Goal: Task Accomplishment & Management: Manage account settings

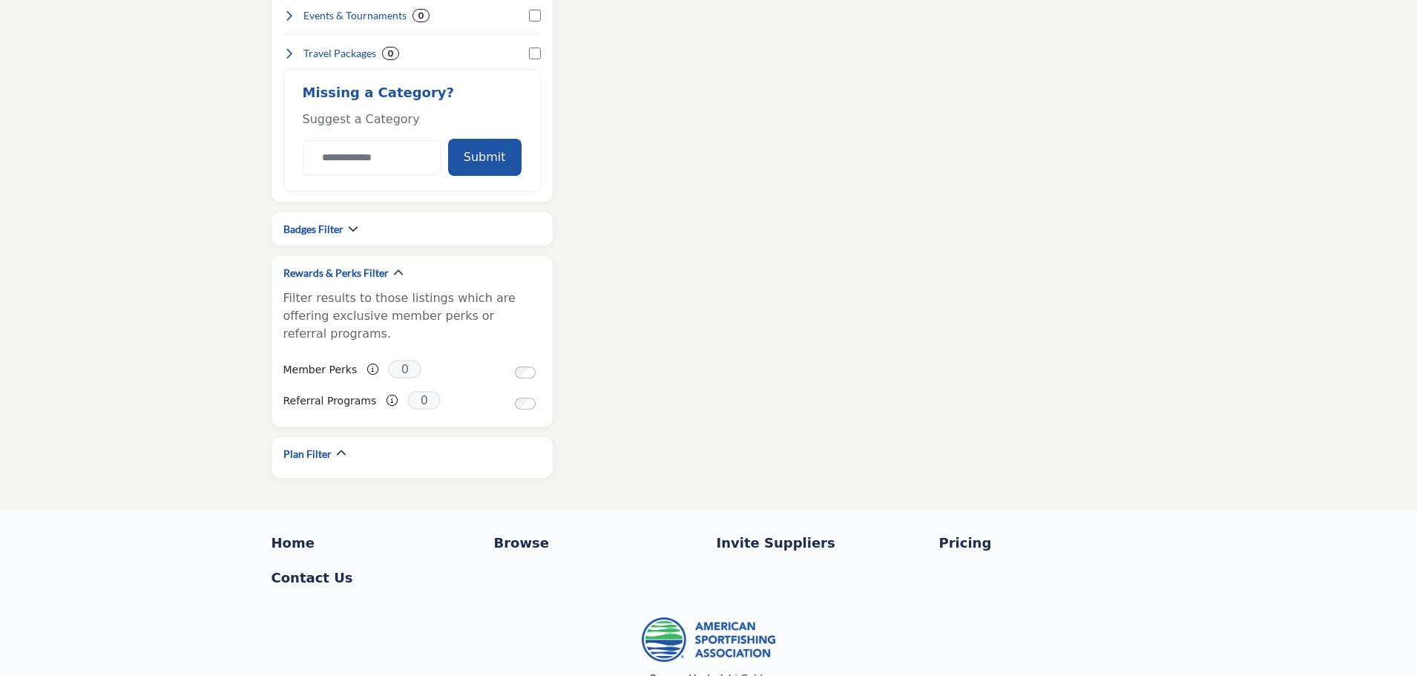
scroll to position [1549, 0]
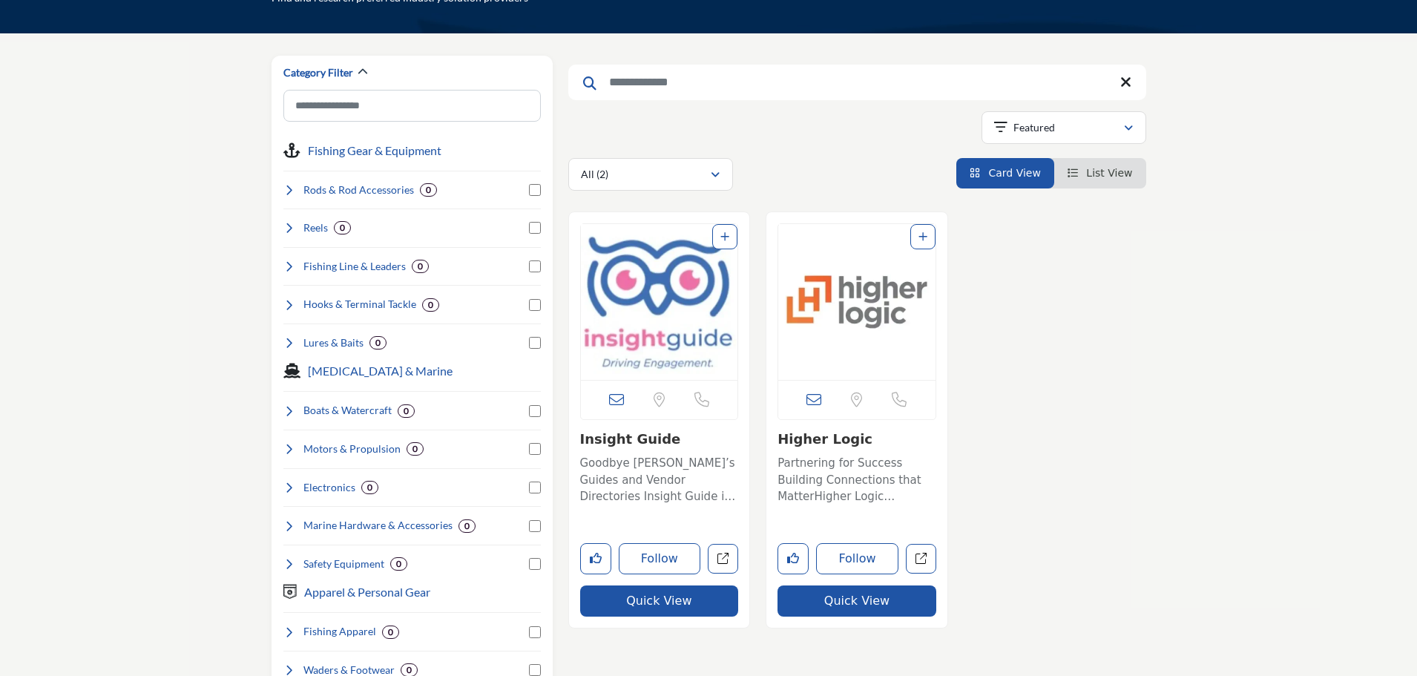
scroll to position [148, 0]
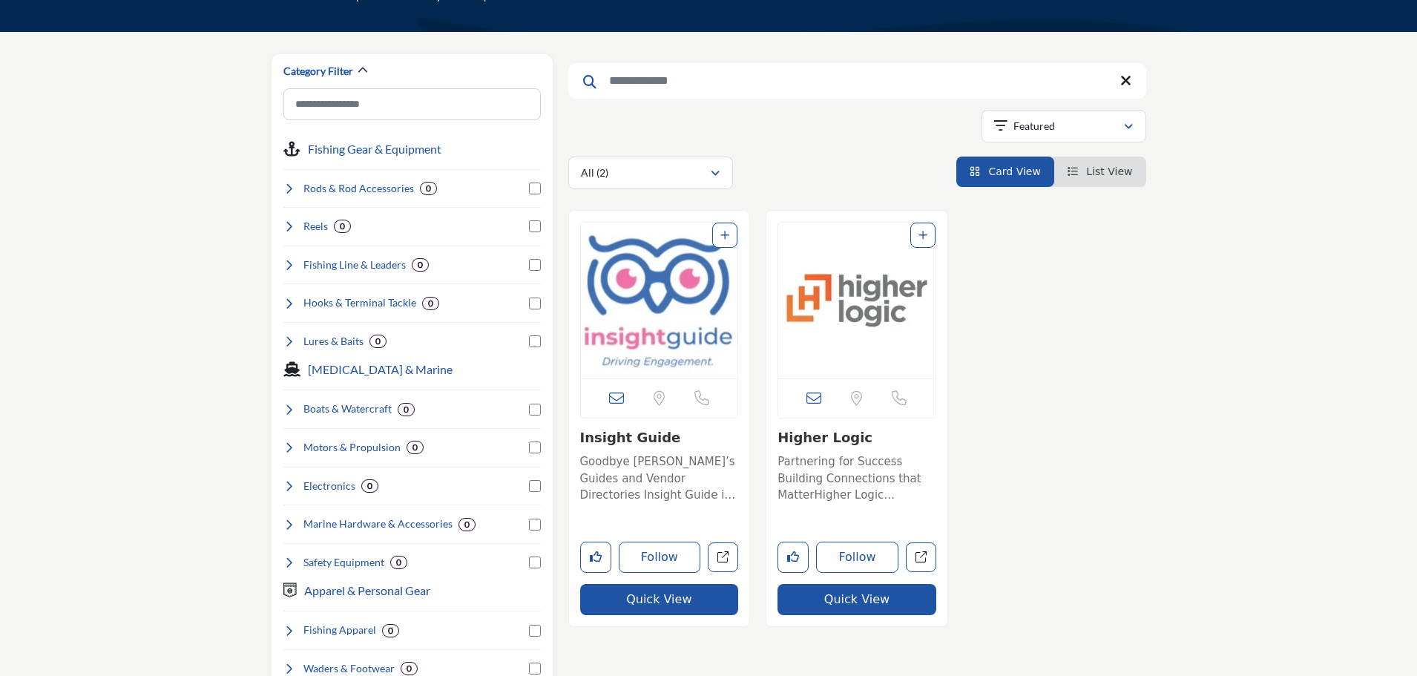
click at [862, 316] on img "Open Listing in new tab" at bounding box center [856, 300] width 157 height 156
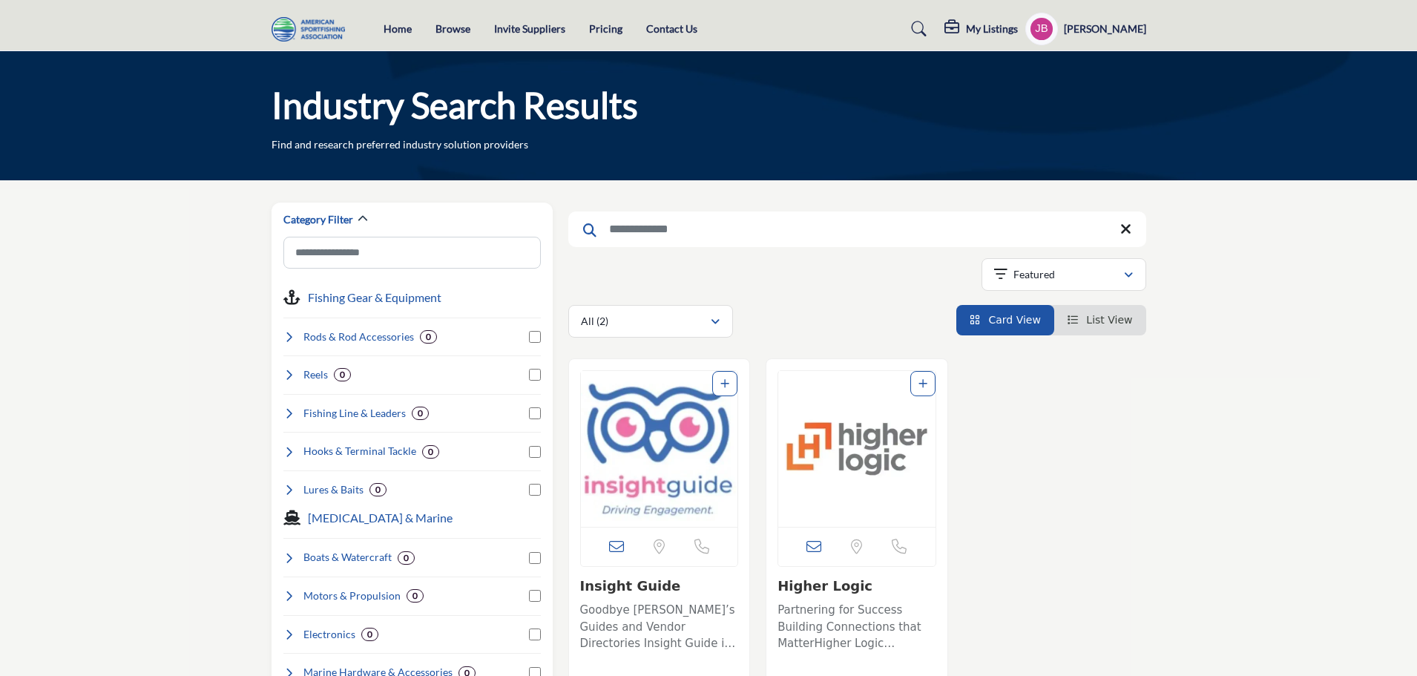
click at [596, 30] on link "Pricing" at bounding box center [605, 28] width 33 height 13
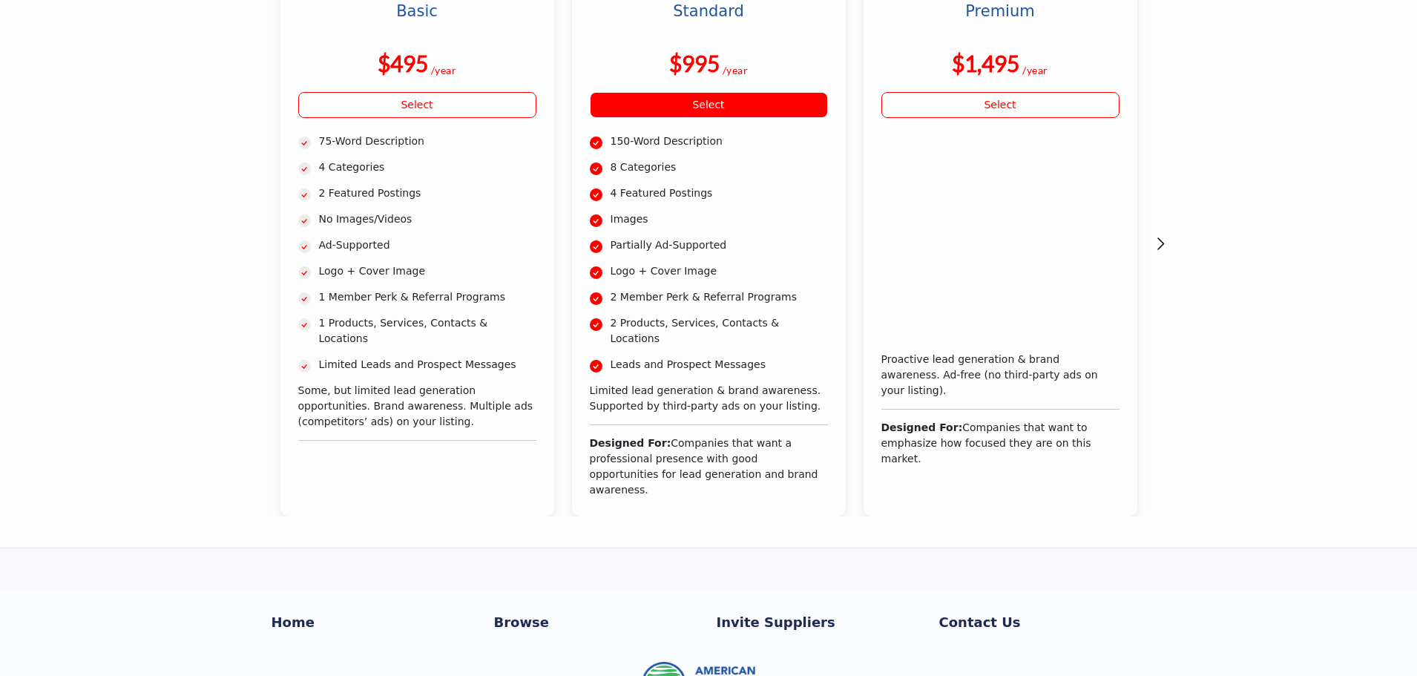
scroll to position [74, 0]
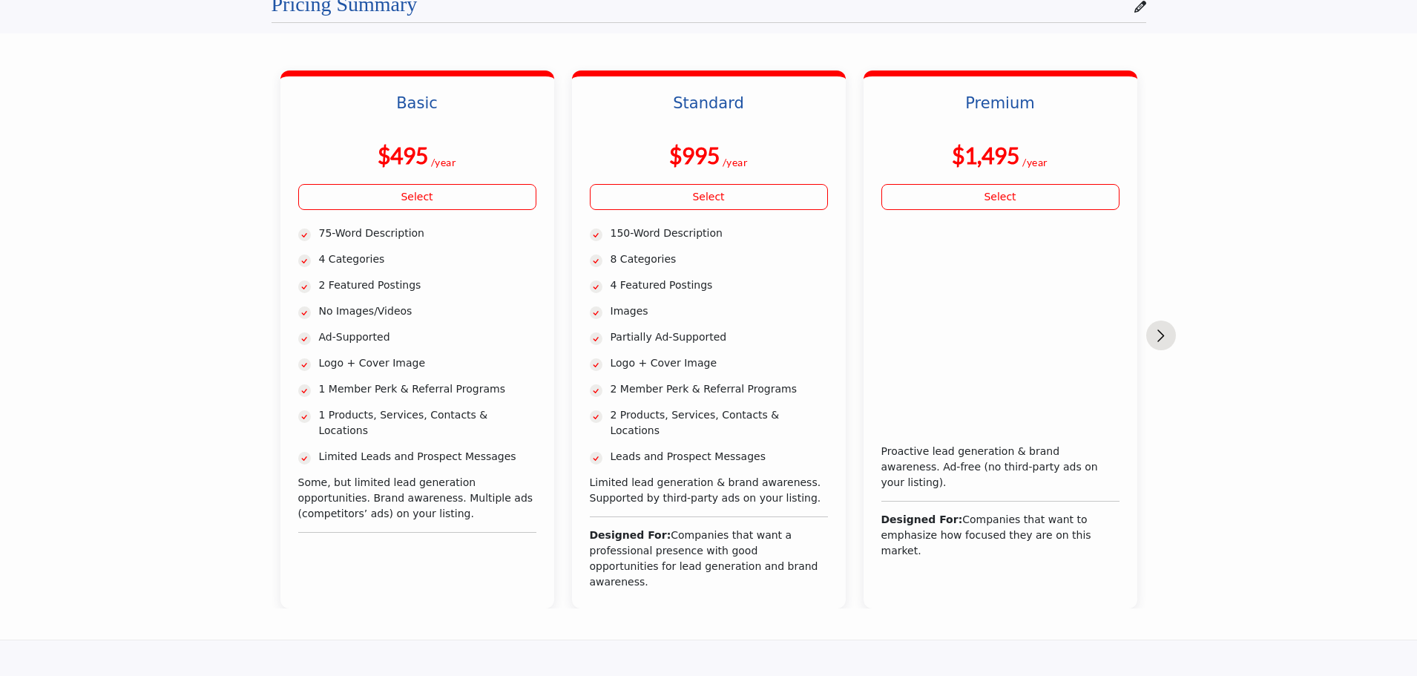
click at [1163, 336] on img "Next slide" at bounding box center [1160, 335] width 7 height 13
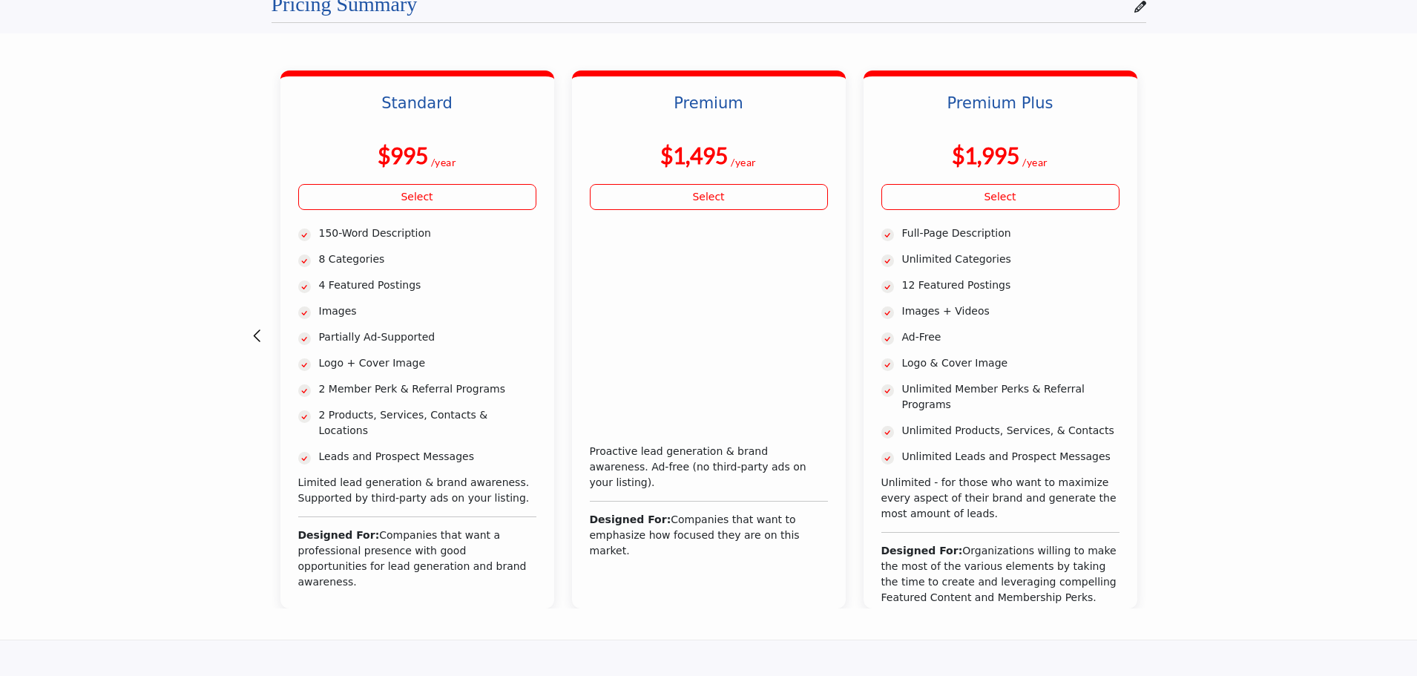
click at [1160, 336] on button "Next slide" at bounding box center [1161, 335] width 30 height 30
click at [260, 332] on img "Previous slide" at bounding box center [256, 335] width 7 height 13
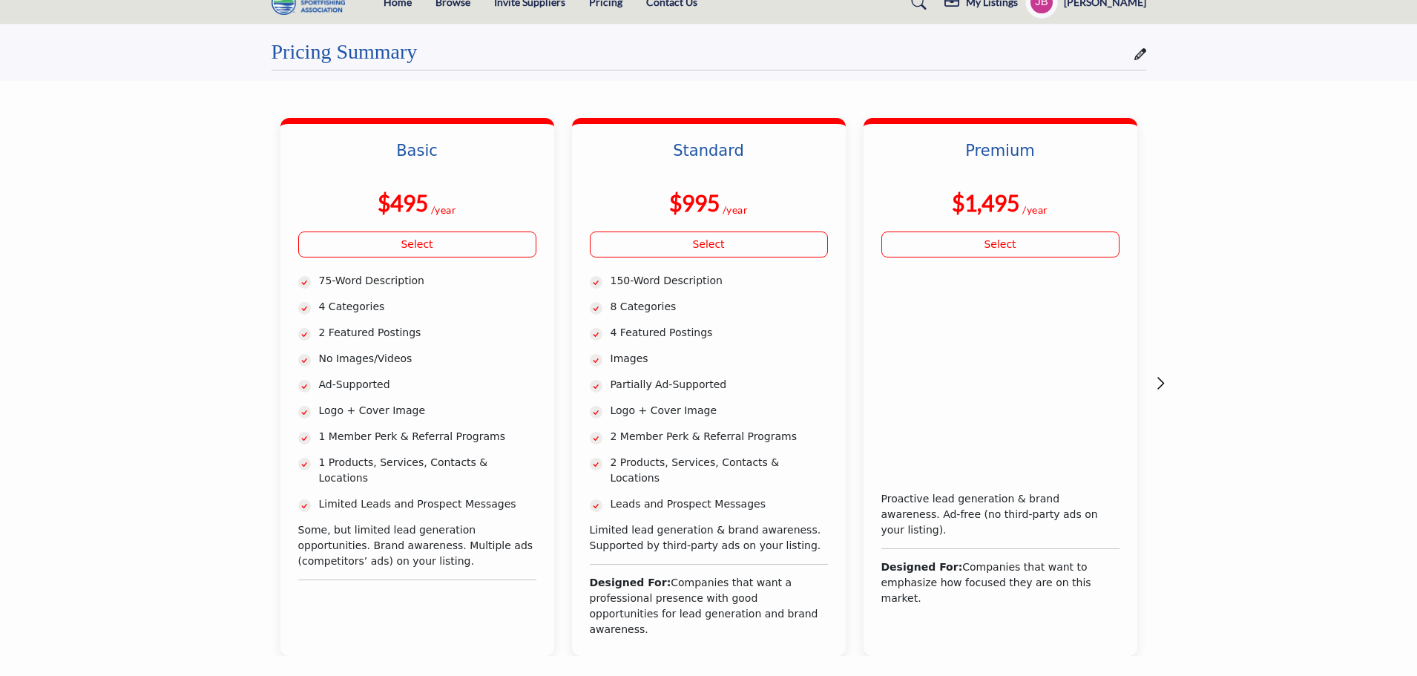
scroll to position [0, 0]
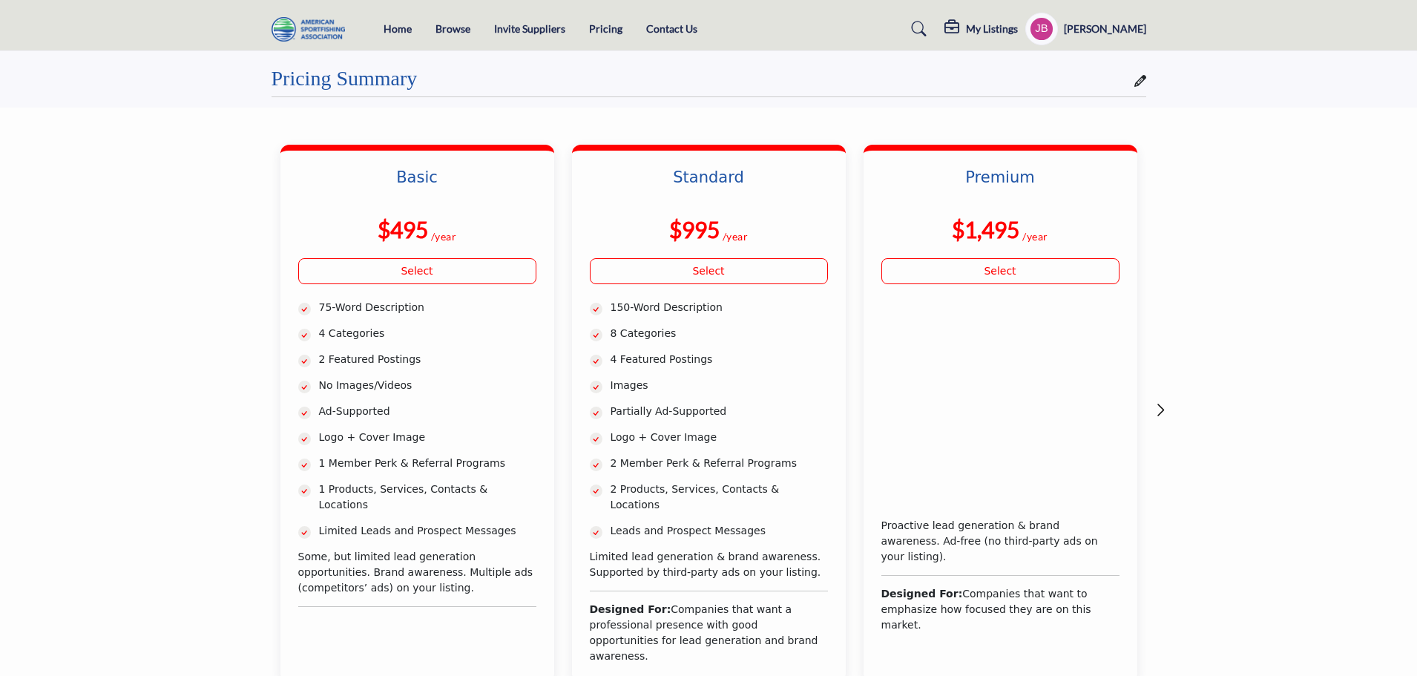
click at [44, 93] on section "Pricing Summary Basic $495 /year" at bounding box center [708, 403] width 1417 height 705
click at [315, 27] on img at bounding box center [311, 29] width 81 height 24
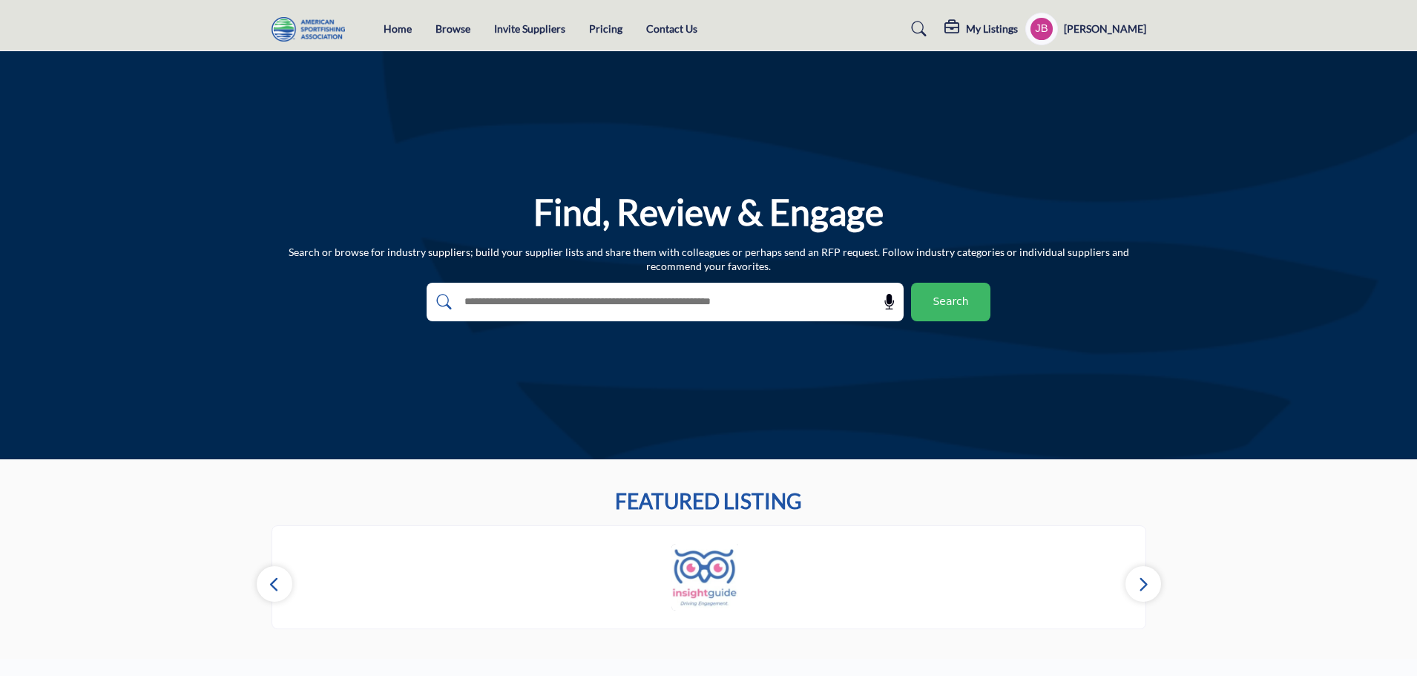
click at [1276, 512] on section "FEATURED LISTING ‹ ›" at bounding box center [708, 559] width 1417 height 200
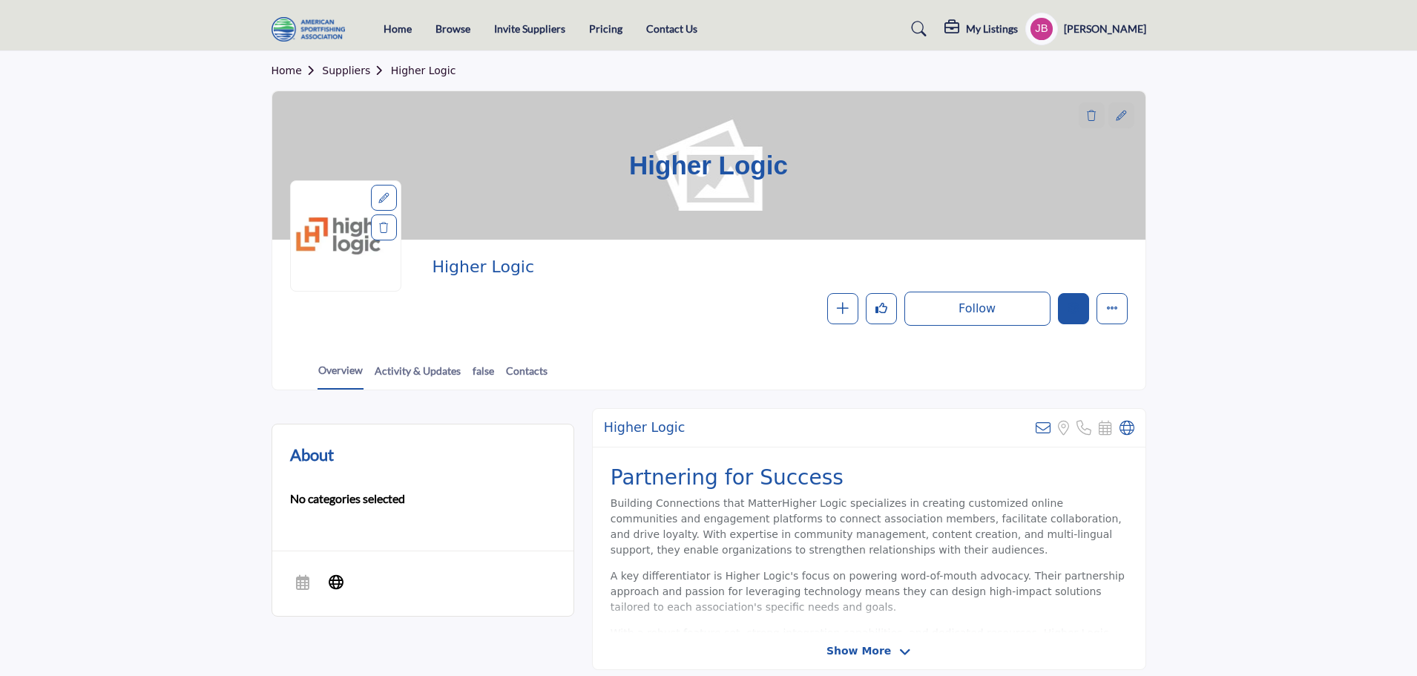
click at [1076, 310] on icon "Edit company" at bounding box center [1073, 308] width 12 height 12
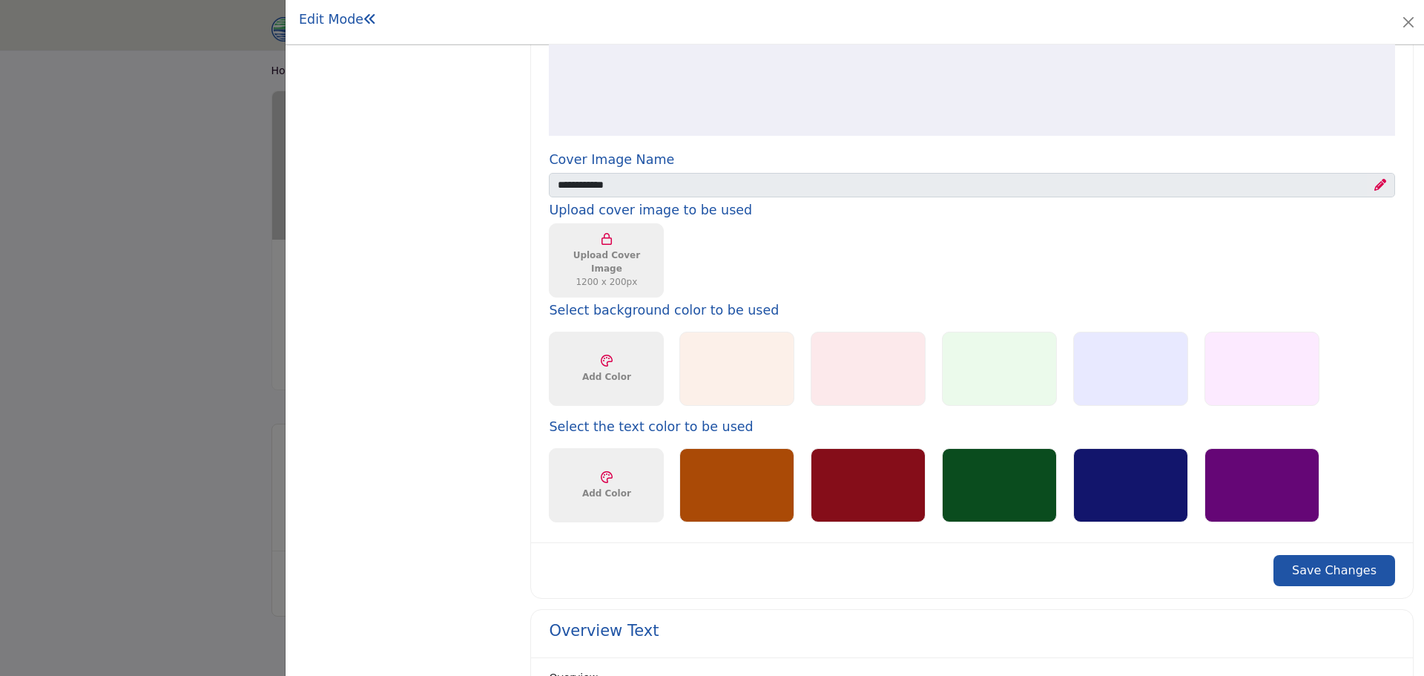
scroll to position [816, 0]
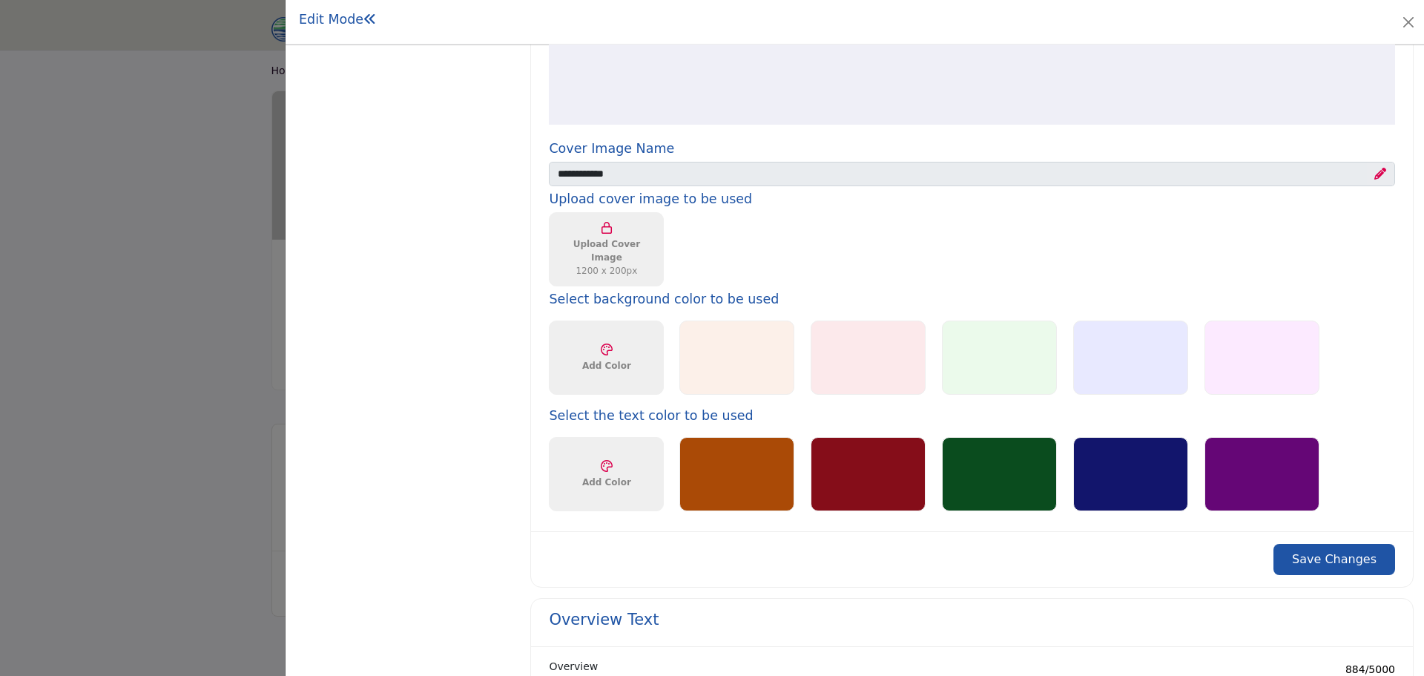
click at [729, 452] on div at bounding box center [736, 474] width 115 height 74
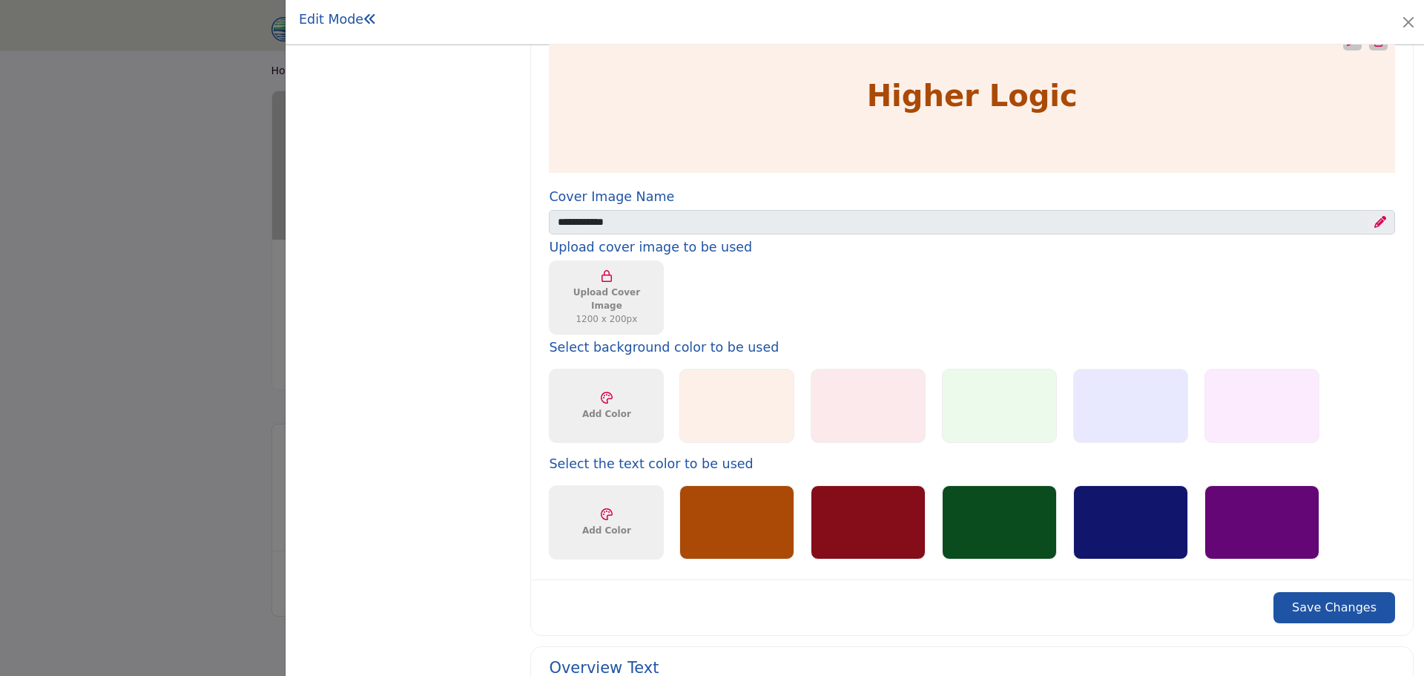
scroll to position [742, 0]
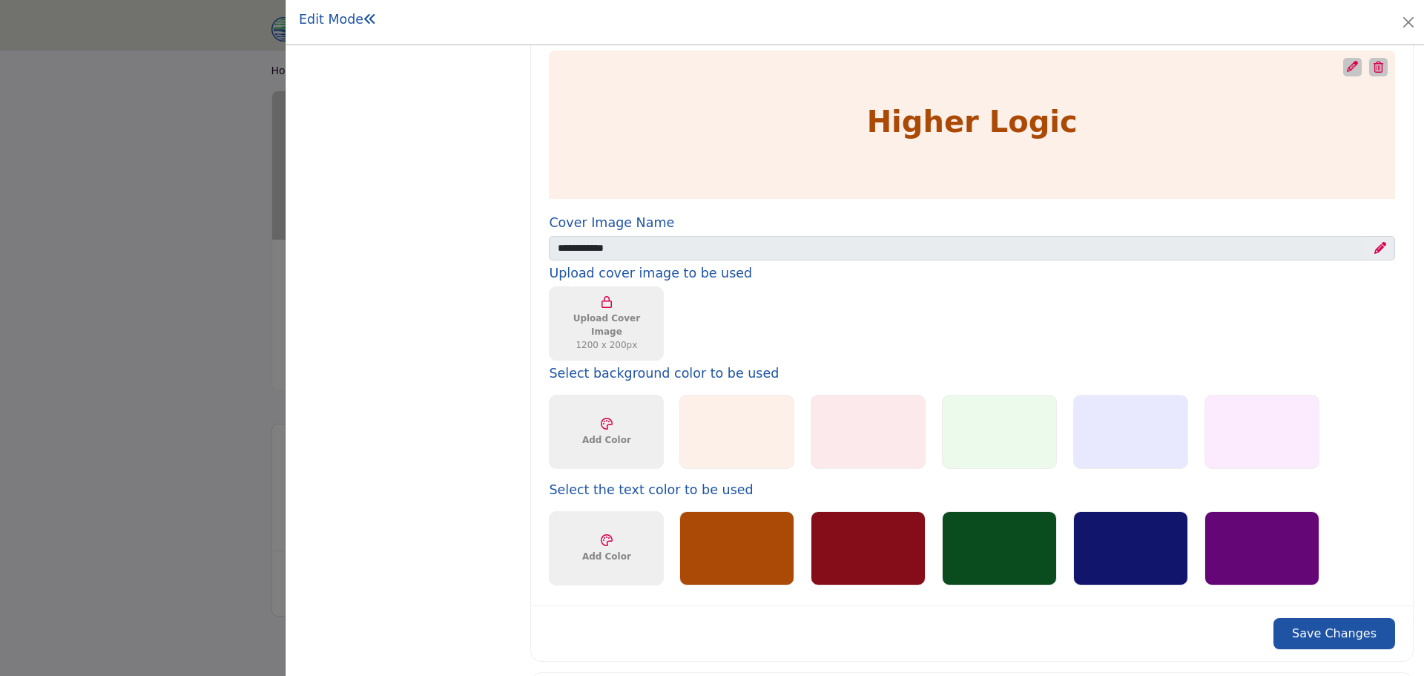
click at [1355, 640] on button "Save Changes" at bounding box center [1334, 633] width 122 height 31
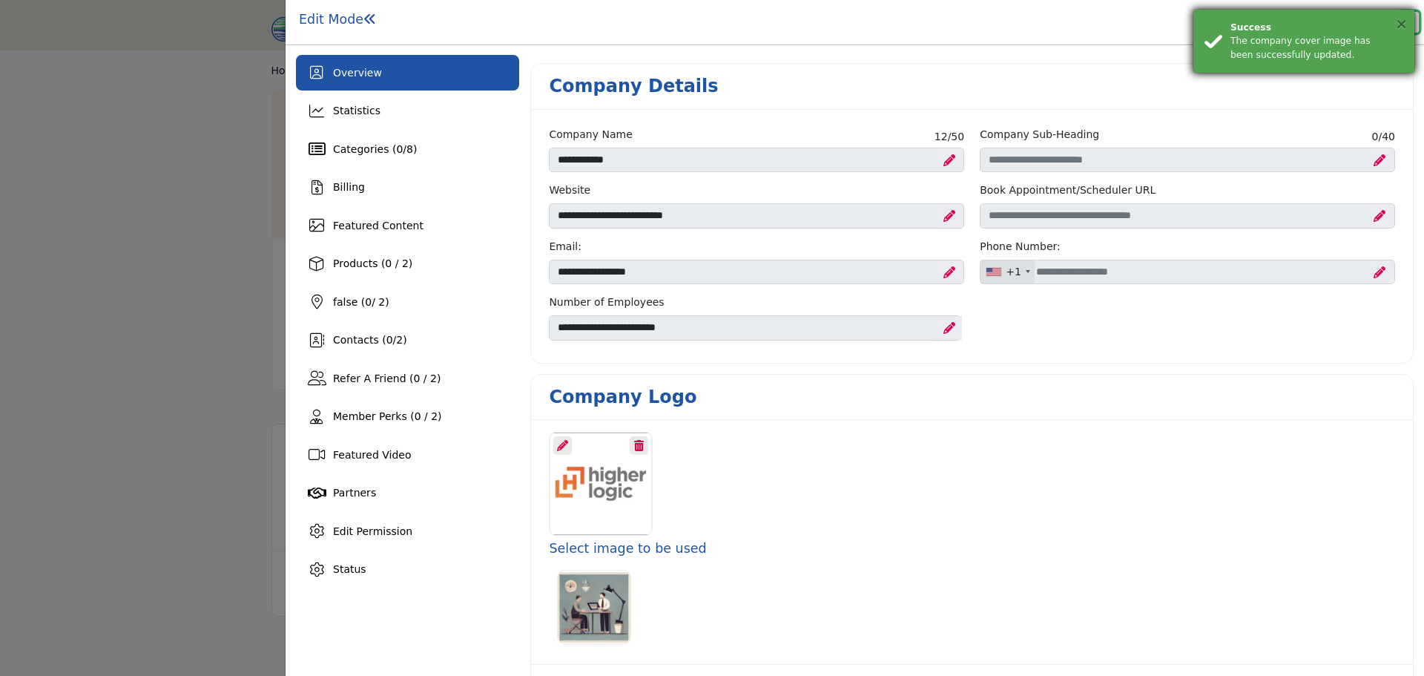
click at [1399, 25] on button "×" at bounding box center [1401, 23] width 13 height 15
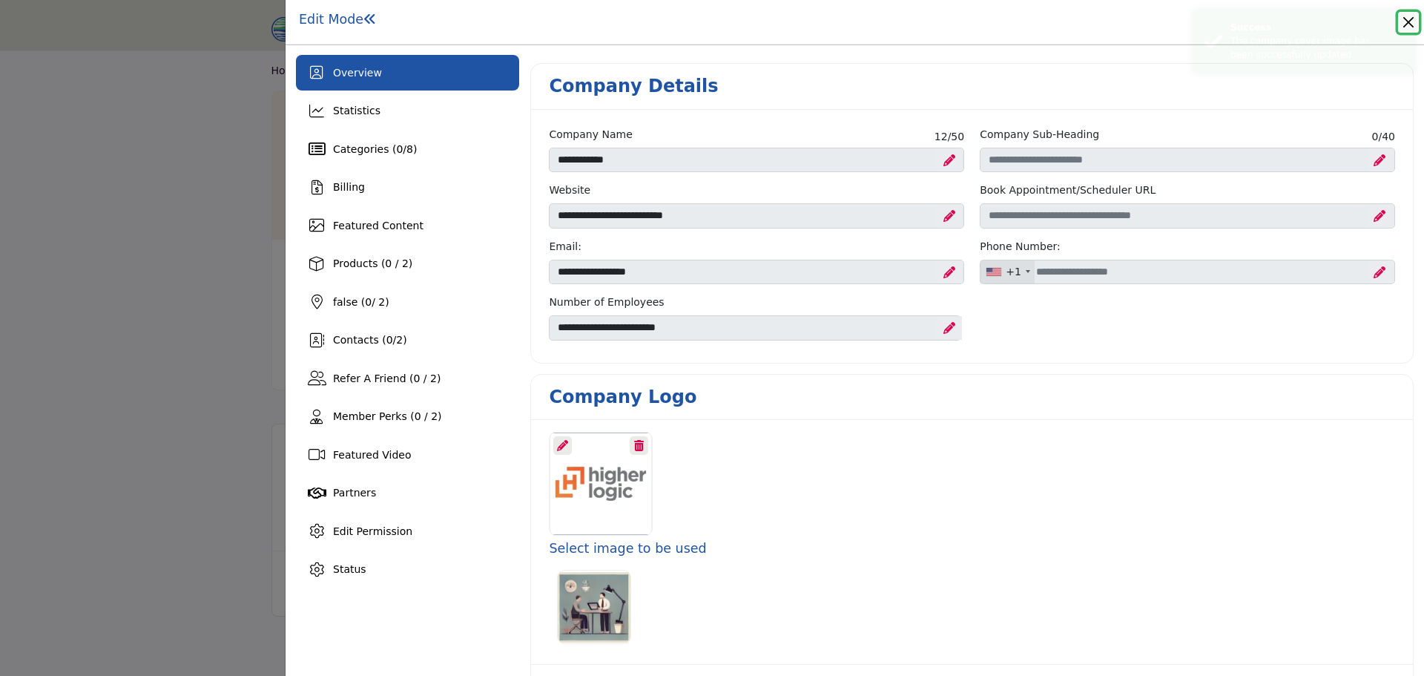
click at [1406, 22] on button "Close" at bounding box center [1408, 22] width 21 height 21
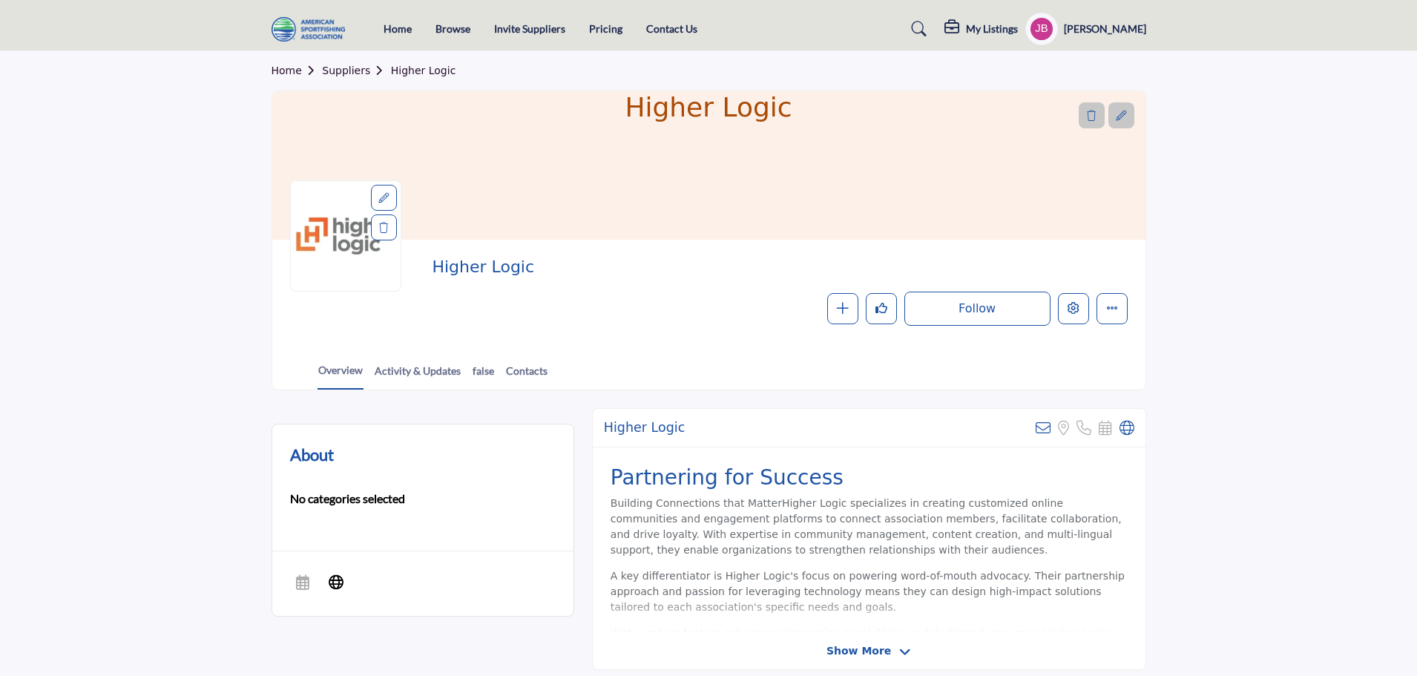
click at [166, 303] on section "Home Suppliers Higher Logic Higher Logic Higher Logic Follow Following Message …" at bounding box center [708, 220] width 1417 height 339
click at [449, 30] on link "Browse" at bounding box center [452, 28] width 35 height 13
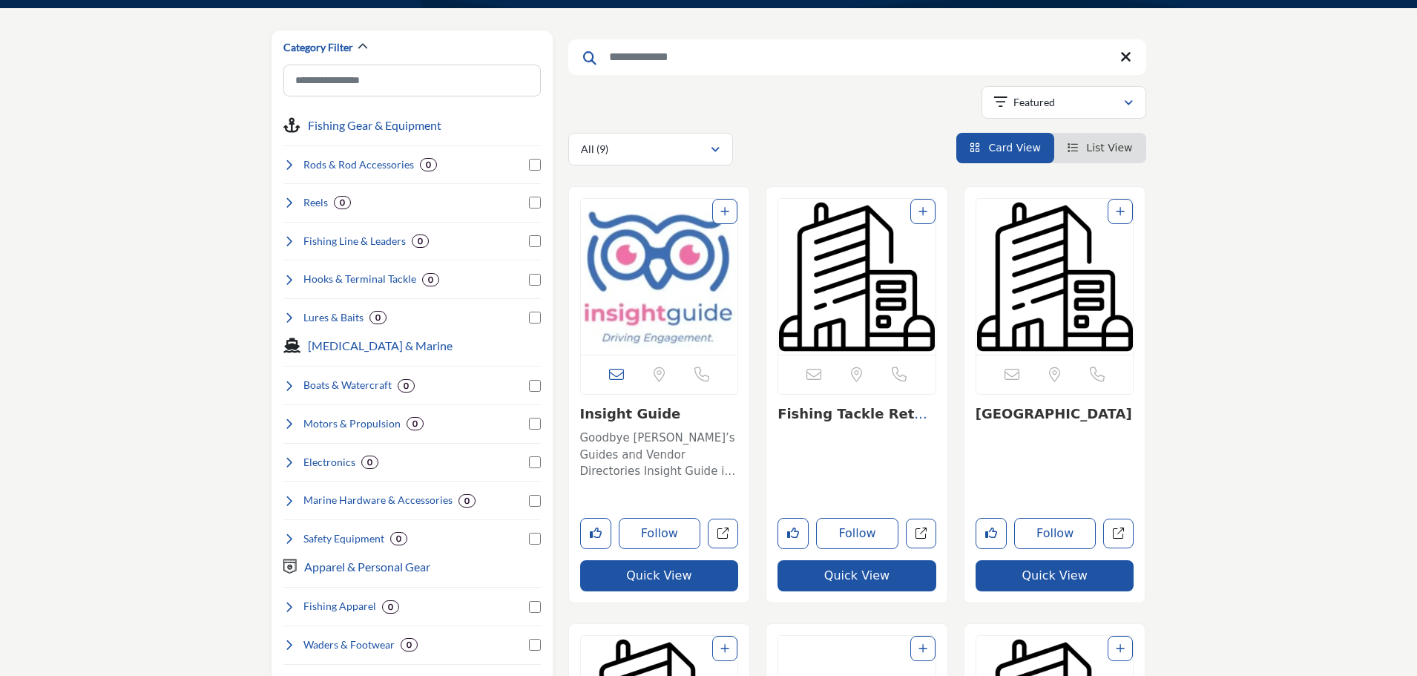
scroll to position [74, 0]
